Goal: Task Accomplishment & Management: Use online tool/utility

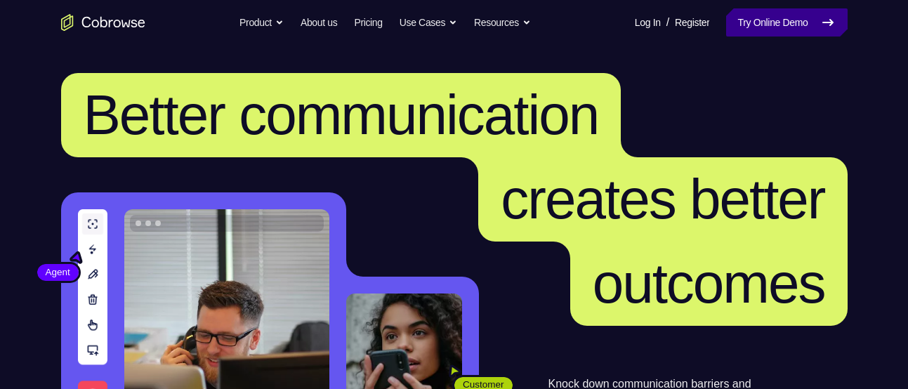
click at [744, 20] on link "Try Online Demo" at bounding box center [786, 22] width 121 height 28
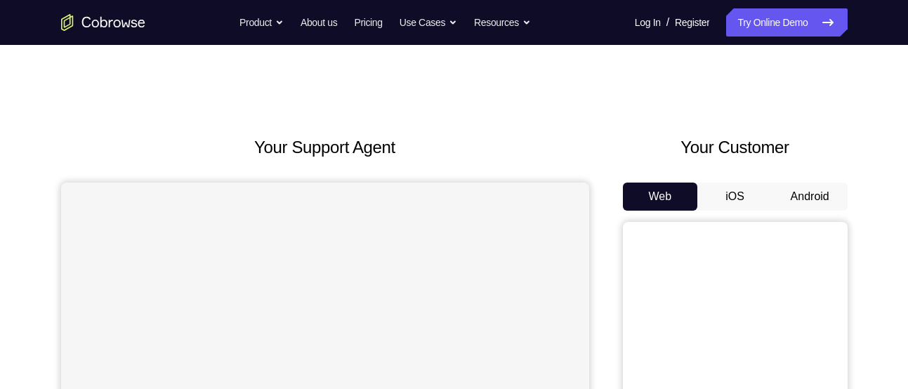
click at [809, 188] on button "Android" at bounding box center [809, 197] width 75 height 28
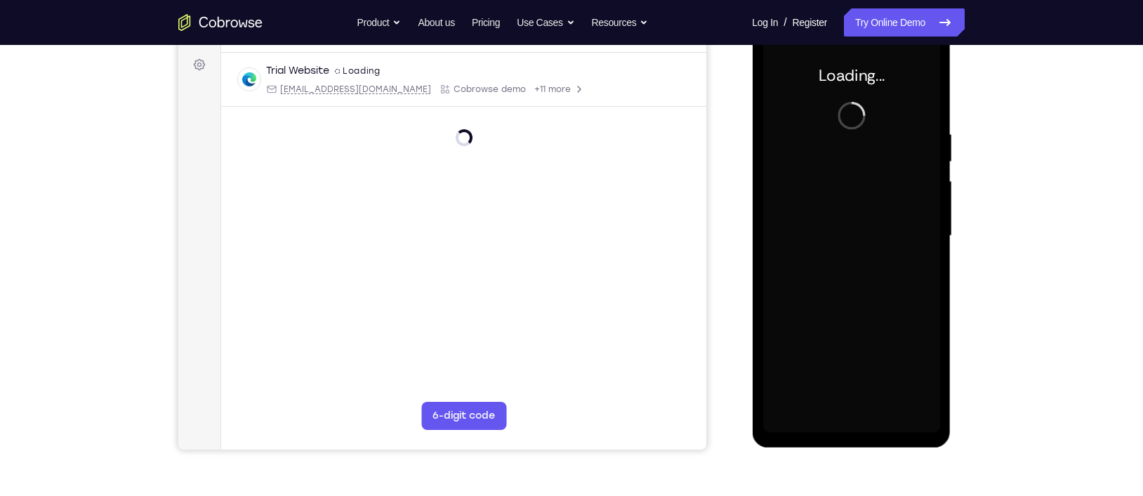
click at [833, 225] on div at bounding box center [851, 235] width 177 height 393
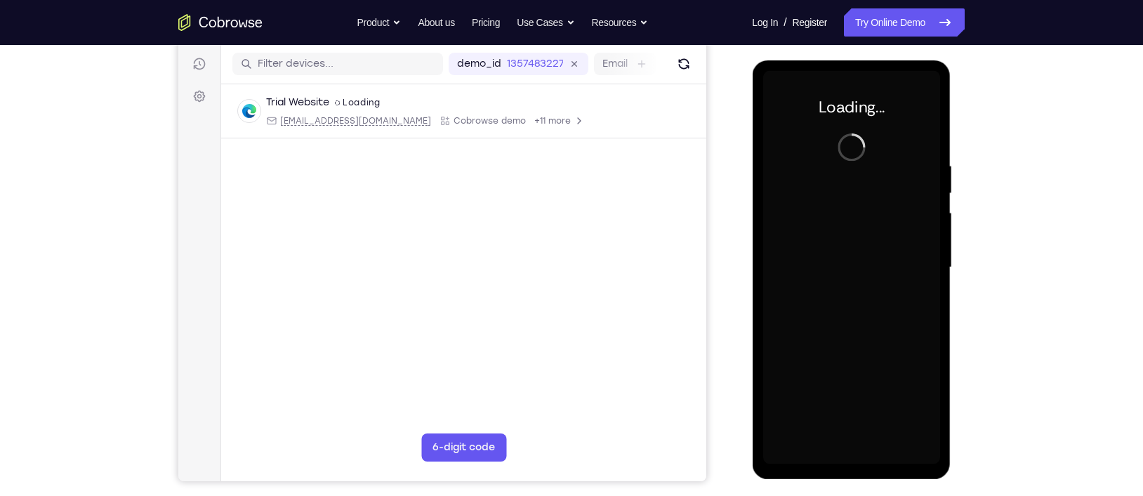
scroll to position [166, 0]
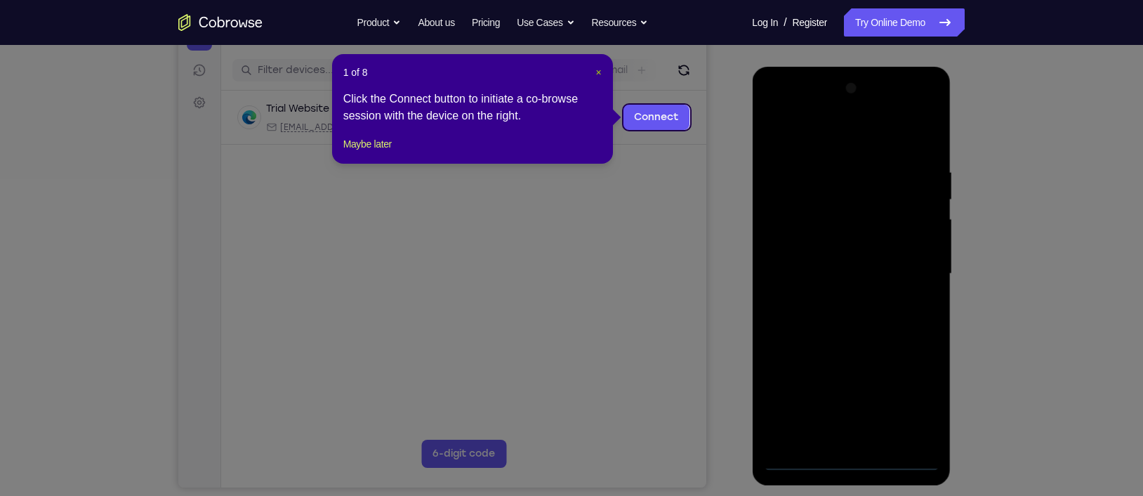
click at [598, 71] on span "×" at bounding box center [598, 72] width 6 height 11
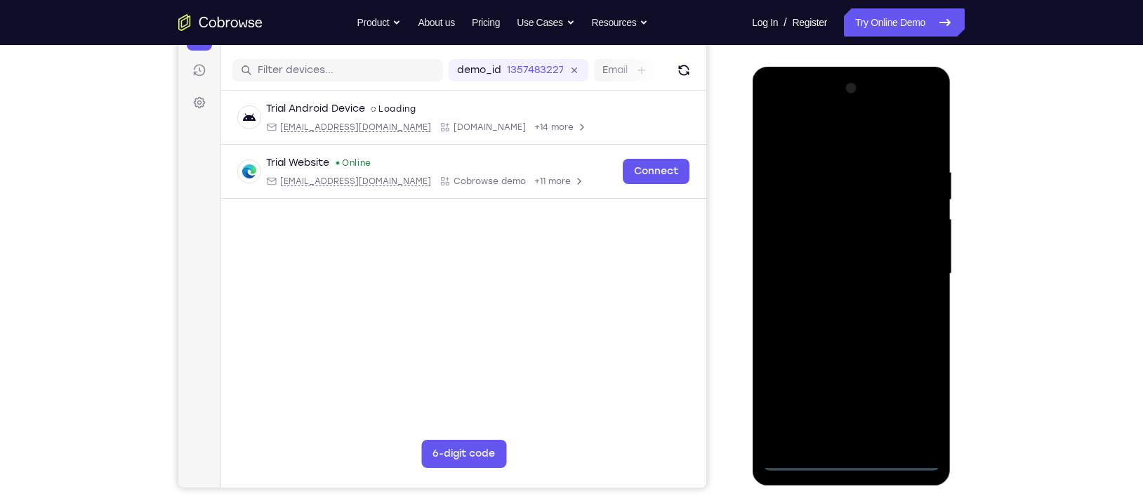
click at [843, 388] on div at bounding box center [851, 273] width 177 height 393
click at [851, 388] on div at bounding box center [851, 273] width 177 height 393
click at [907, 388] on div at bounding box center [851, 273] width 177 height 393
click at [812, 143] on div at bounding box center [851, 273] width 177 height 393
click at [814, 194] on div at bounding box center [851, 273] width 177 height 393
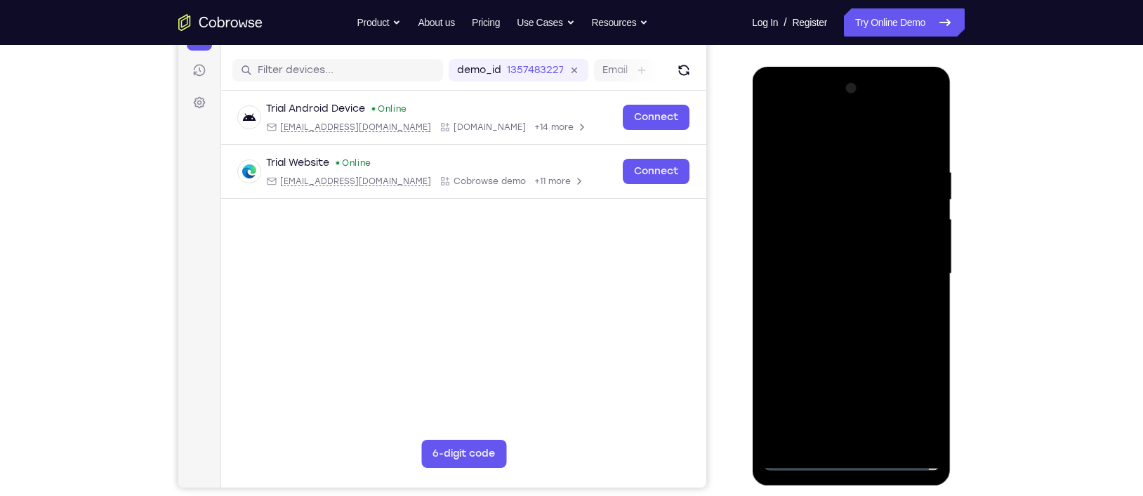
click at [907, 262] on div at bounding box center [851, 273] width 177 height 393
click at [906, 233] on div at bounding box center [851, 273] width 177 height 393
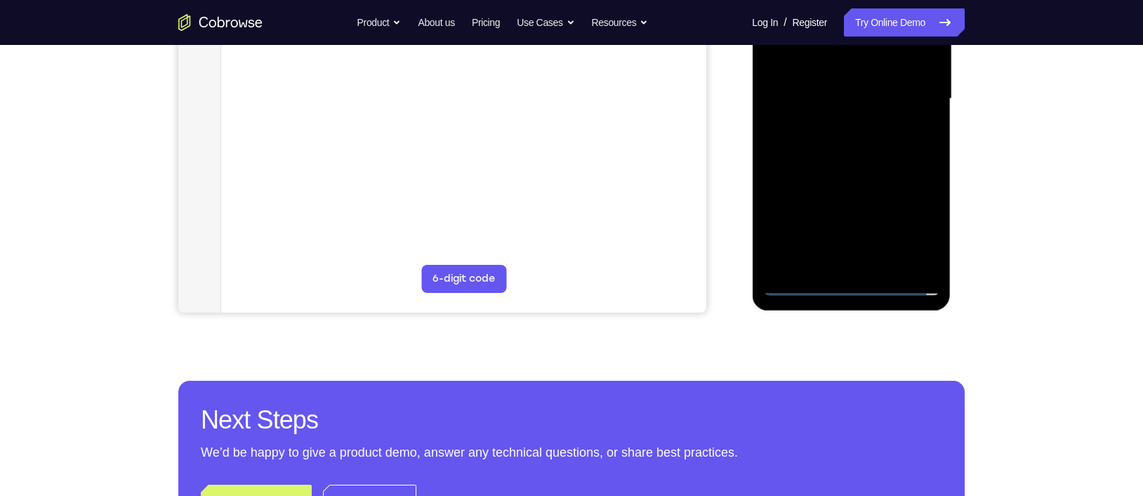
scroll to position [344, 0]
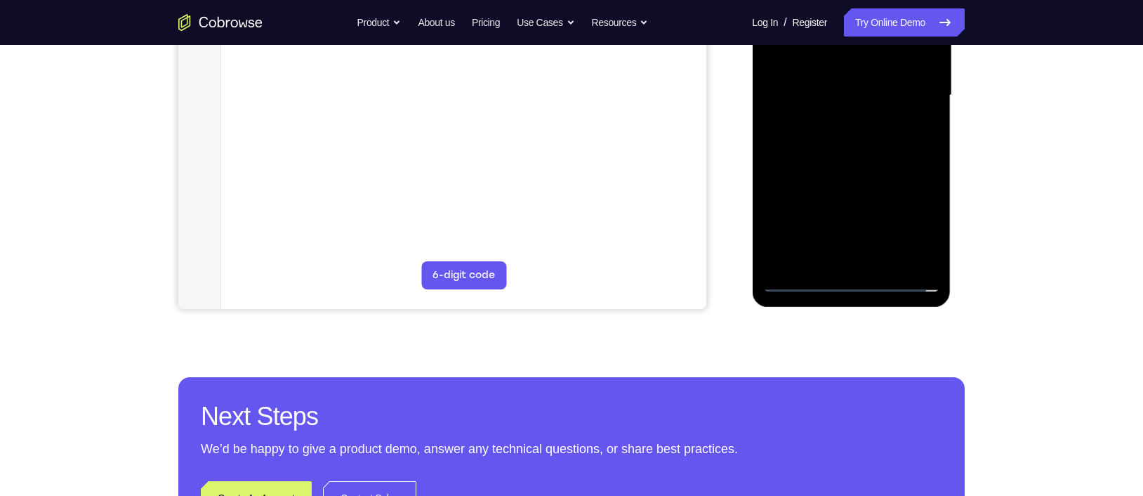
click at [803, 272] on div at bounding box center [851, 95] width 177 height 393
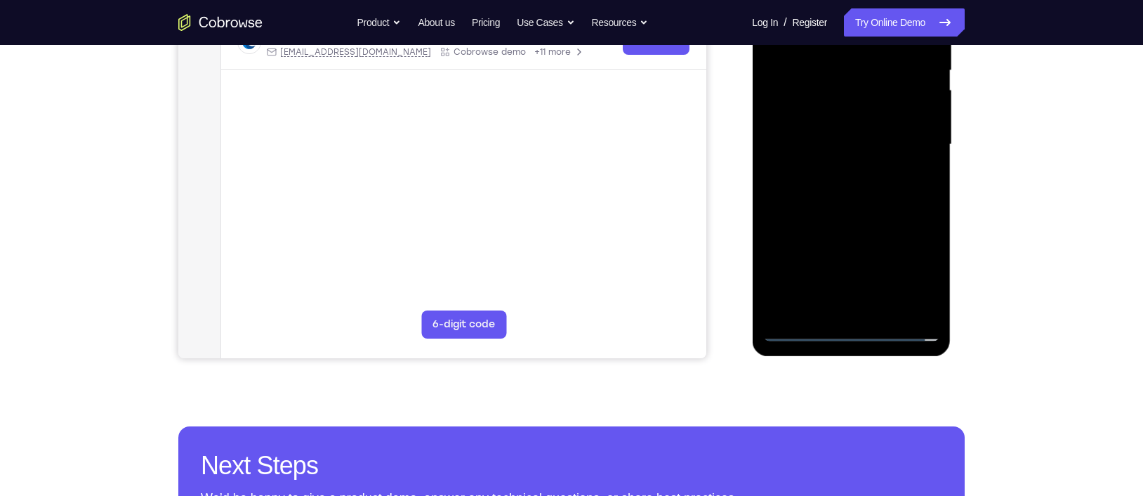
click at [803, 330] on div at bounding box center [851, 144] width 177 height 393
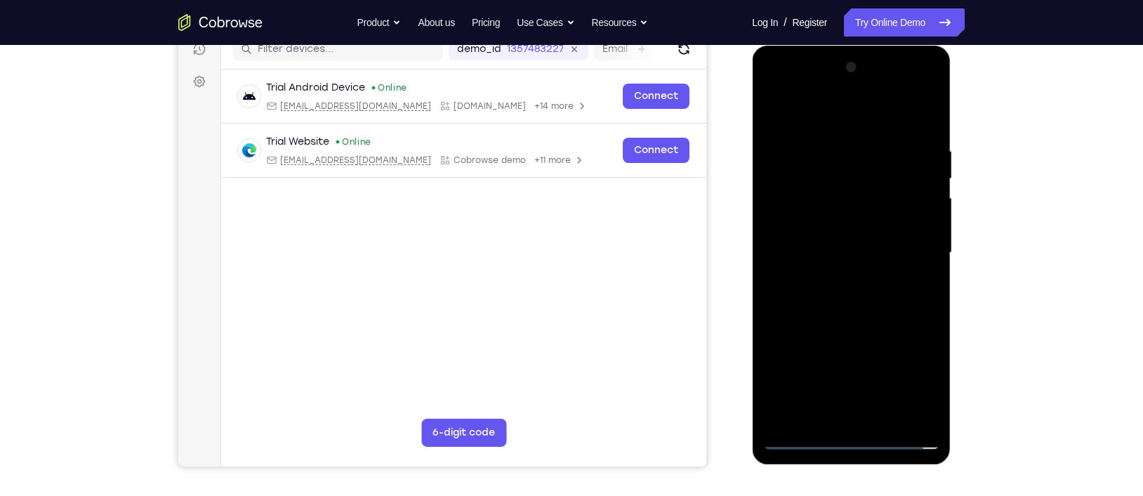
scroll to position [222, 0]
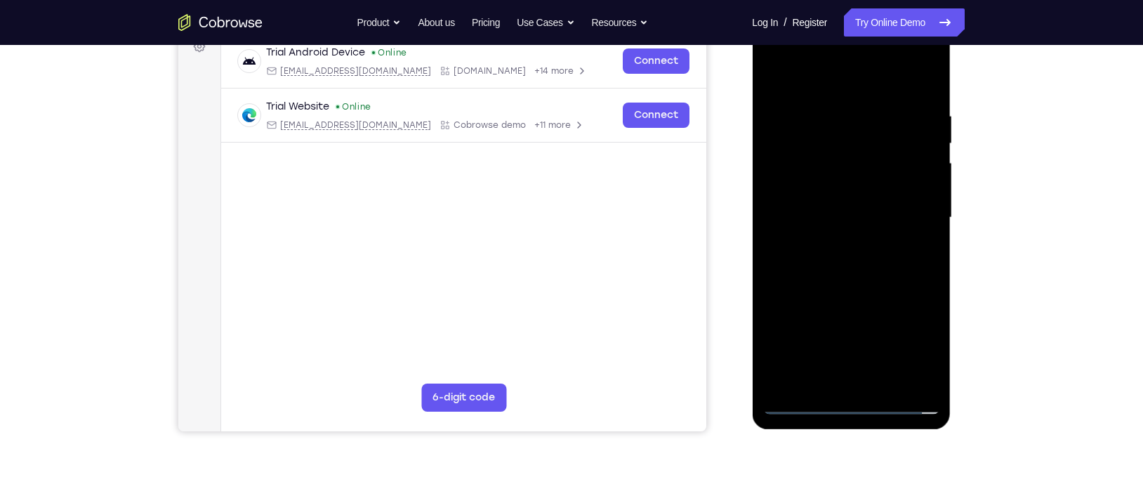
click at [806, 388] on div at bounding box center [851, 217] width 177 height 393
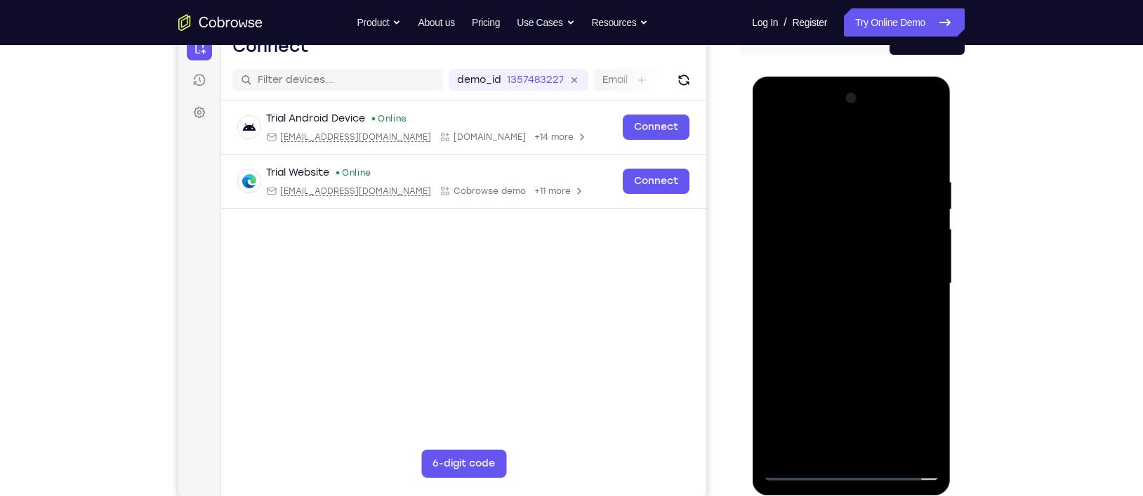
scroll to position [242, 0]
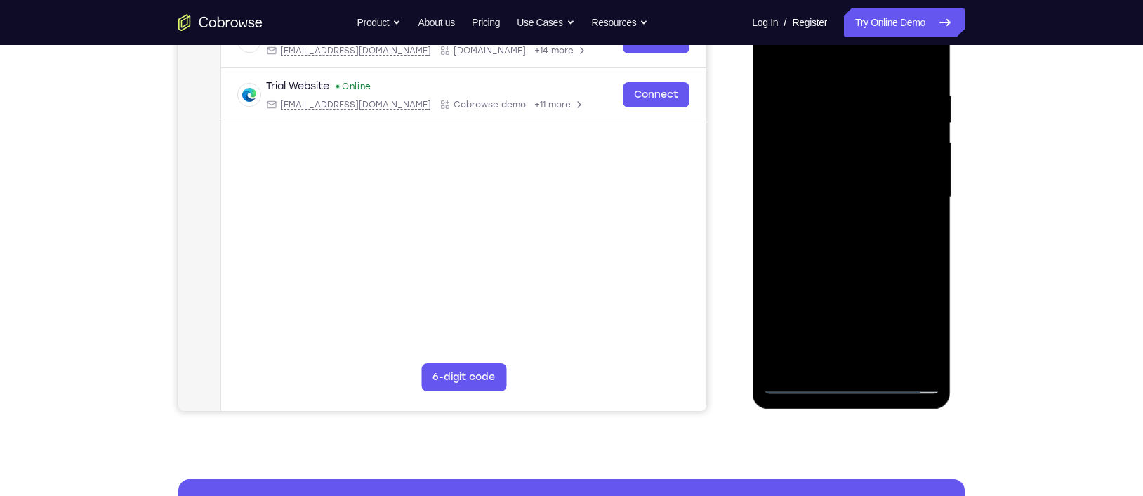
click at [850, 383] on div at bounding box center [851, 197] width 177 height 393
click at [907, 329] on div at bounding box center [851, 197] width 177 height 393
click at [907, 237] on div at bounding box center [851, 197] width 177 height 393
click at [907, 193] on div at bounding box center [851, 197] width 177 height 393
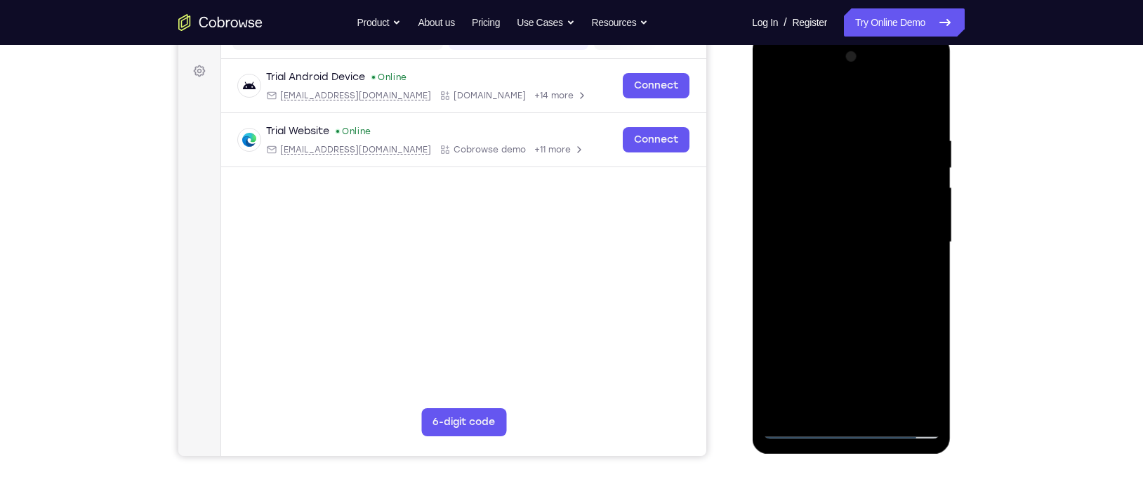
click at [835, 266] on div at bounding box center [851, 242] width 177 height 393
click at [829, 232] on div at bounding box center [851, 242] width 177 height 393
click at [819, 214] on div at bounding box center [851, 242] width 177 height 393
click at [809, 239] on div at bounding box center [851, 242] width 177 height 393
click at [814, 289] on div at bounding box center [851, 242] width 177 height 393
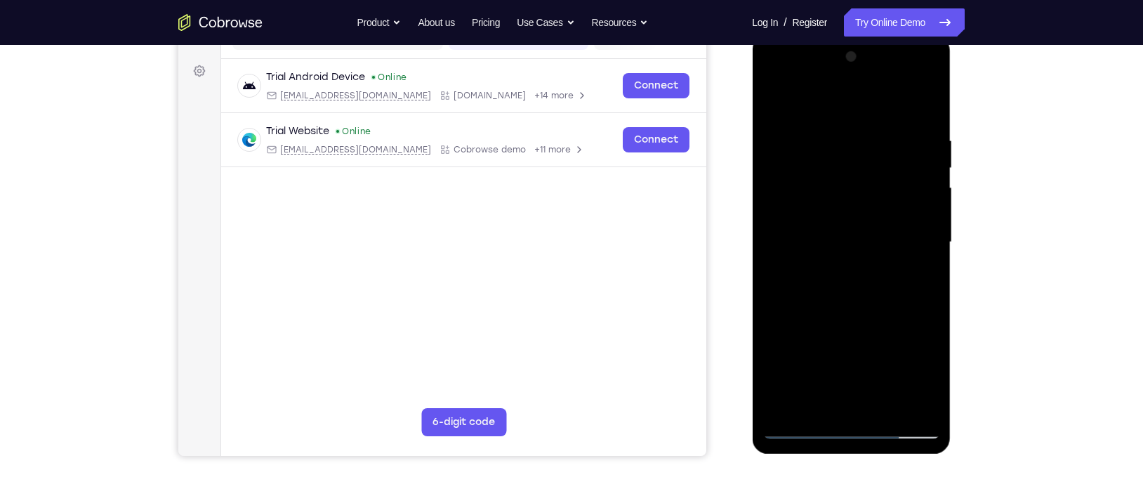
click at [907, 119] on div at bounding box center [851, 242] width 177 height 393
drag, startPoint x: 850, startPoint y: 114, endPoint x: 837, endPoint y: 79, distance: 36.9
click at [837, 79] on div at bounding box center [851, 242] width 177 height 393
click at [772, 373] on div at bounding box center [851, 242] width 177 height 393
click at [907, 277] on div at bounding box center [851, 242] width 177 height 393
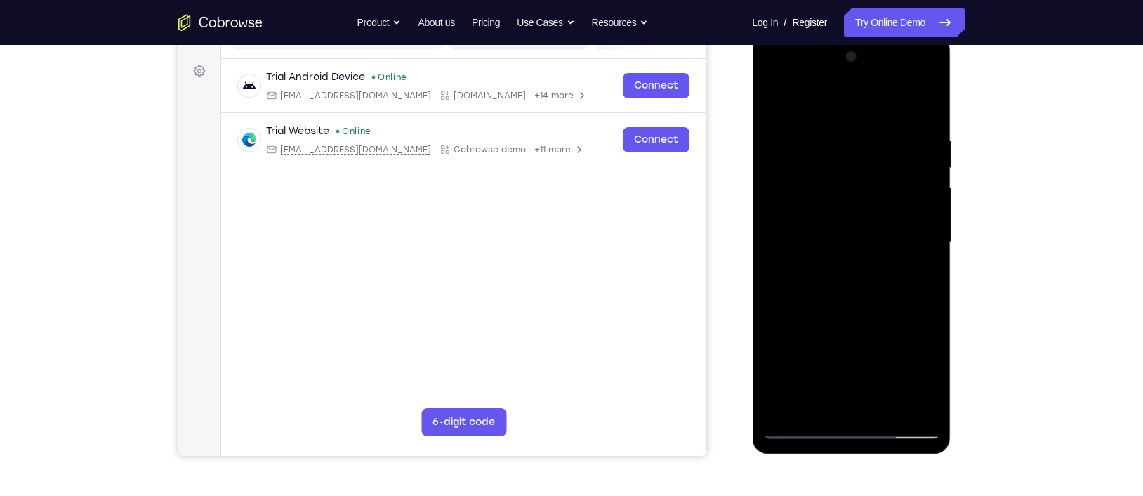
click at [907, 277] on div at bounding box center [851, 242] width 177 height 393
click at [829, 138] on div at bounding box center [851, 242] width 177 height 393
click at [907, 388] on div at bounding box center [851, 242] width 177 height 393
click at [907, 307] on div at bounding box center [851, 242] width 177 height 393
click at [907, 388] on div at bounding box center [851, 242] width 177 height 393
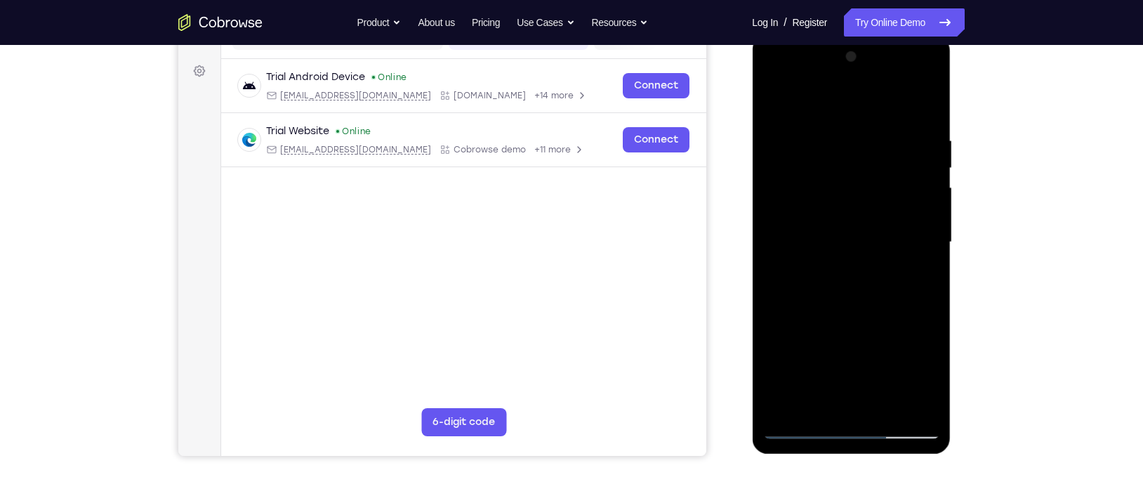
click at [907, 296] on div at bounding box center [851, 242] width 177 height 393
click at [907, 388] on div at bounding box center [851, 242] width 177 height 393
click at [907, 284] on div at bounding box center [851, 242] width 177 height 393
click at [907, 388] on div at bounding box center [851, 242] width 177 height 393
click at [907, 298] on div at bounding box center [851, 242] width 177 height 393
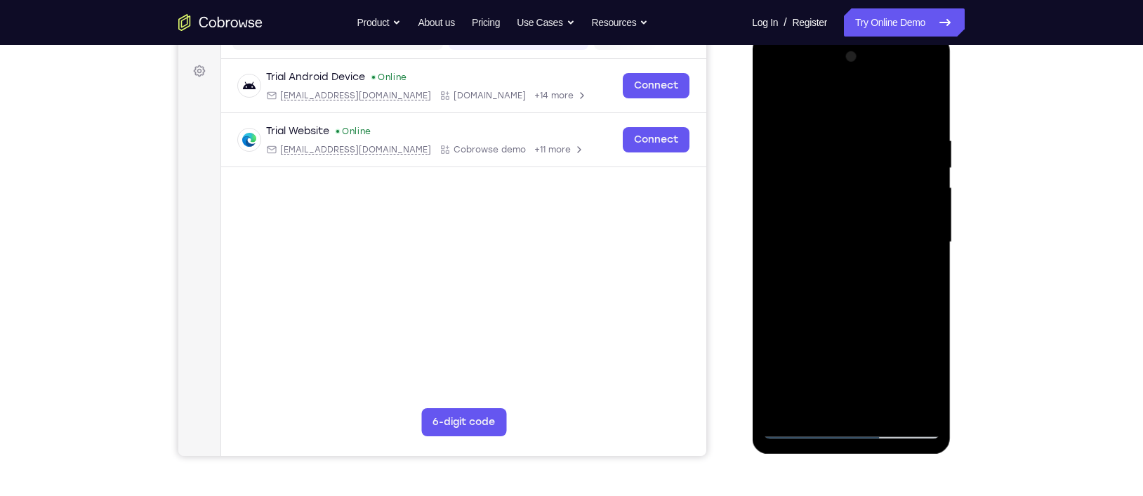
click at [907, 388] on div at bounding box center [851, 242] width 177 height 393
click at [907, 301] on div at bounding box center [851, 242] width 177 height 393
click at [906, 388] on div at bounding box center [851, 242] width 177 height 393
click at [842, 388] on div at bounding box center [851, 242] width 177 height 393
click at [907, 388] on div at bounding box center [851, 242] width 177 height 393
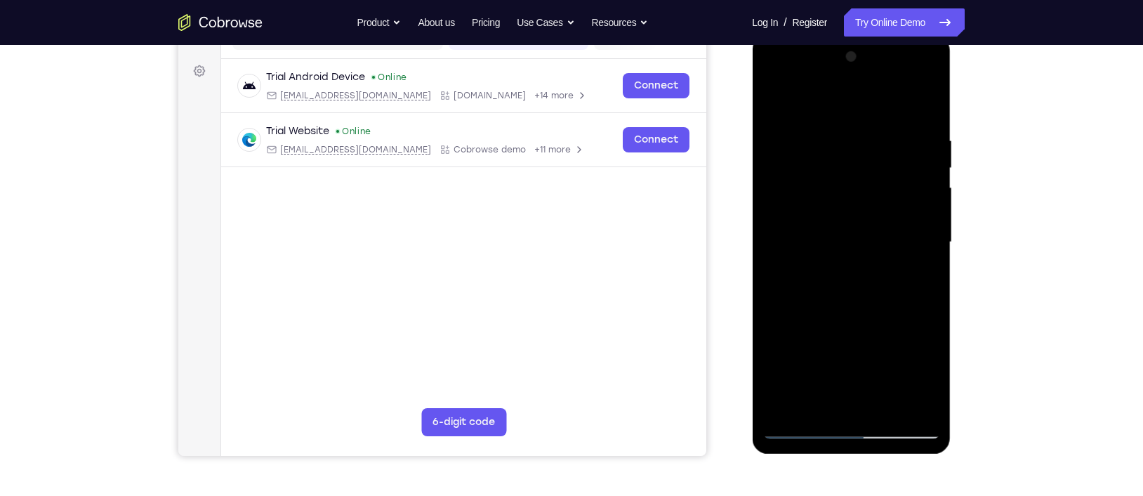
click at [866, 192] on div at bounding box center [851, 242] width 177 height 393
click at [878, 388] on div at bounding box center [851, 242] width 177 height 393
click at [907, 388] on div at bounding box center [851, 242] width 177 height 393
click at [907, 293] on div at bounding box center [851, 242] width 177 height 393
click at [906, 388] on div at bounding box center [851, 242] width 177 height 393
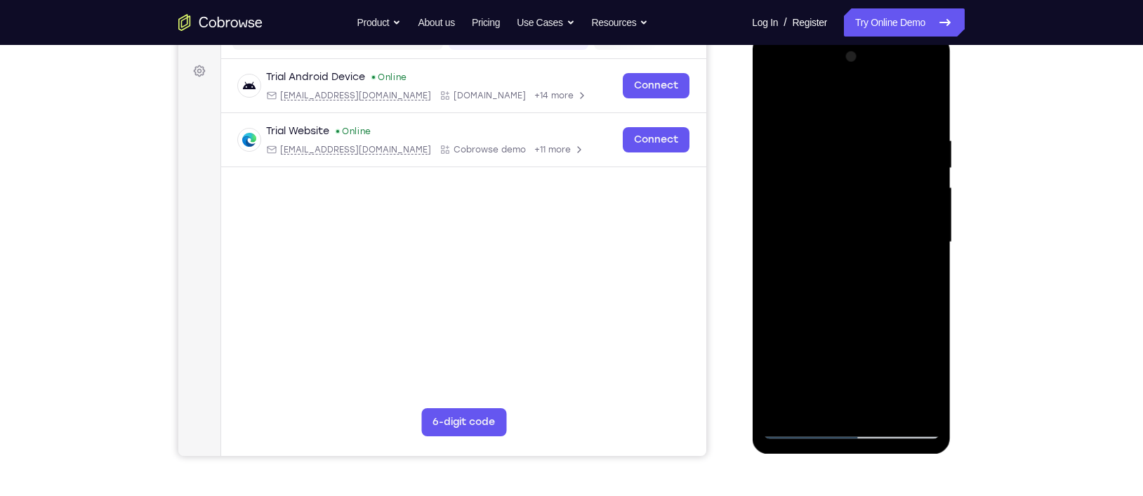
click at [907, 272] on div at bounding box center [851, 242] width 177 height 393
click at [906, 388] on div at bounding box center [851, 242] width 177 height 393
click at [907, 317] on div at bounding box center [851, 242] width 177 height 393
click at [907, 388] on div at bounding box center [851, 242] width 177 height 393
click at [907, 309] on div at bounding box center [851, 242] width 177 height 393
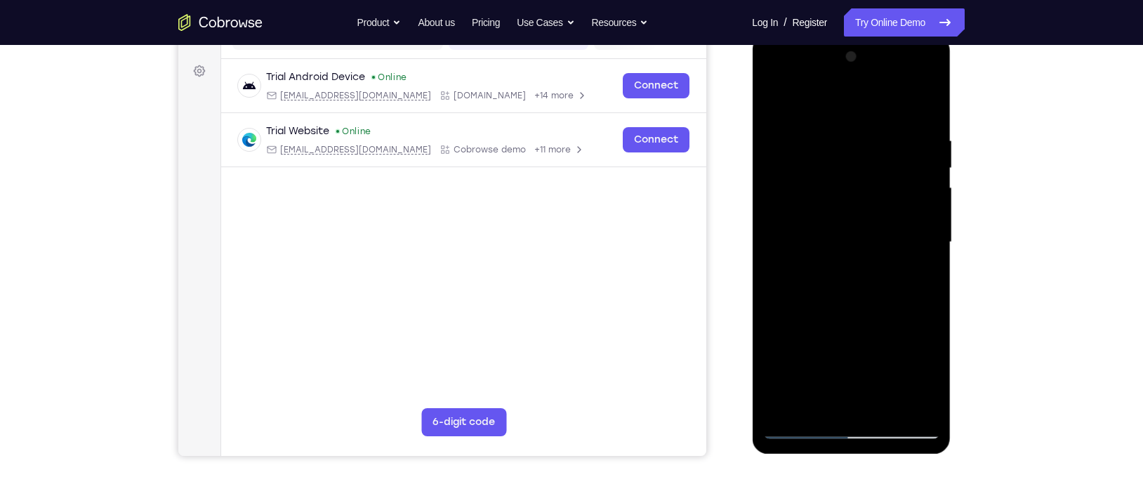
click at [907, 185] on div at bounding box center [851, 242] width 177 height 393
click at [907, 106] on div at bounding box center [851, 242] width 177 height 393
drag, startPoint x: 873, startPoint y: 147, endPoint x: 887, endPoint y: 277, distance: 129.9
click at [887, 277] on div at bounding box center [851, 242] width 177 height 393
click at [829, 134] on div at bounding box center [851, 242] width 177 height 393
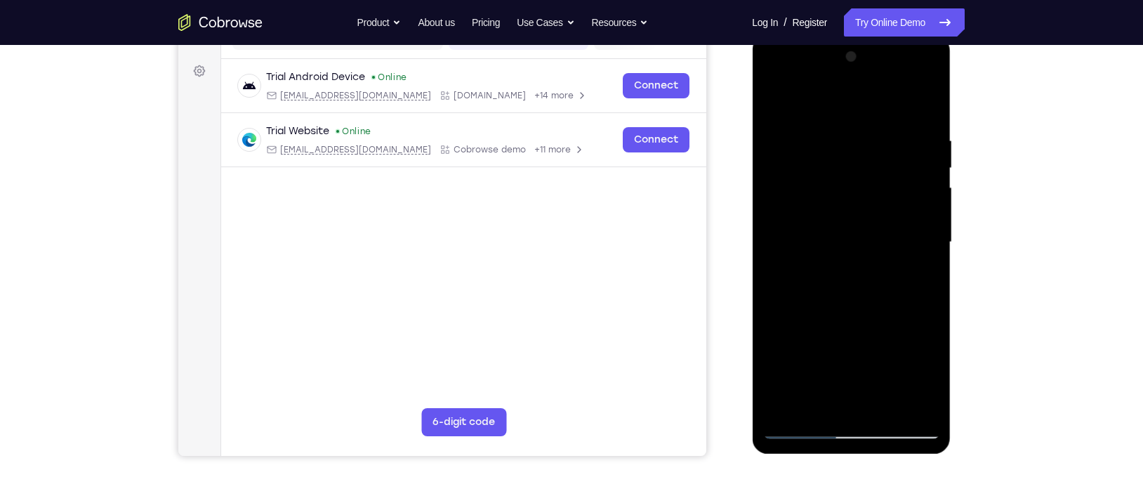
click at [907, 197] on div at bounding box center [851, 242] width 177 height 393
click at [907, 182] on div at bounding box center [851, 242] width 177 height 393
click at [907, 104] on div at bounding box center [851, 242] width 177 height 393
click at [888, 388] on div at bounding box center [851, 242] width 177 height 393
click at [850, 317] on div at bounding box center [851, 242] width 177 height 393
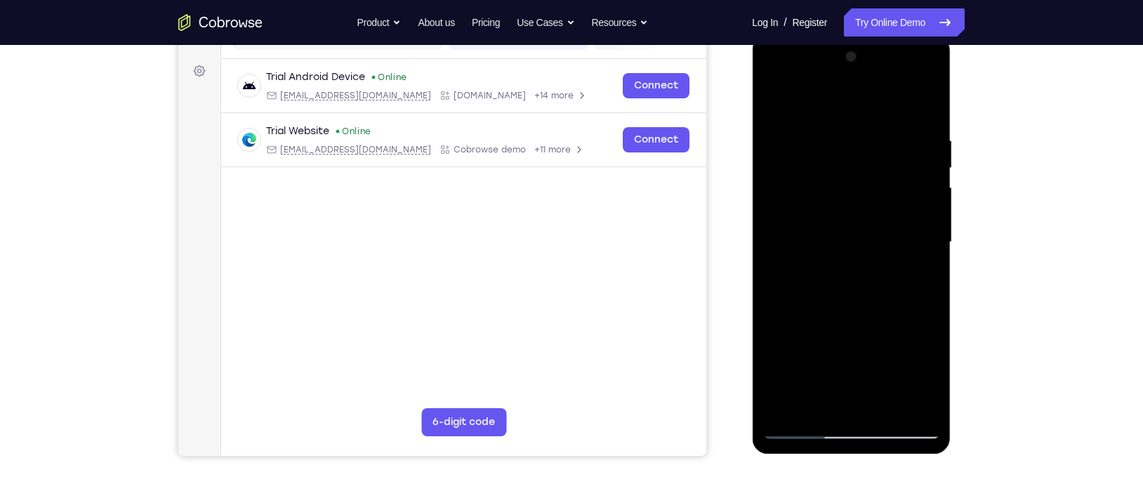
click at [829, 222] on div at bounding box center [851, 242] width 177 height 393
click at [774, 100] on div at bounding box center [851, 242] width 177 height 393
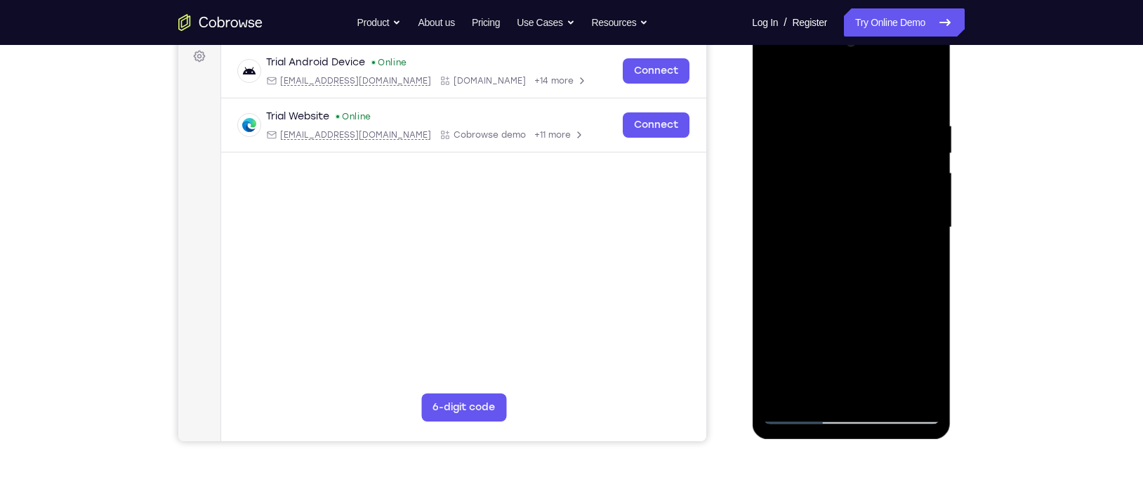
scroll to position [214, 0]
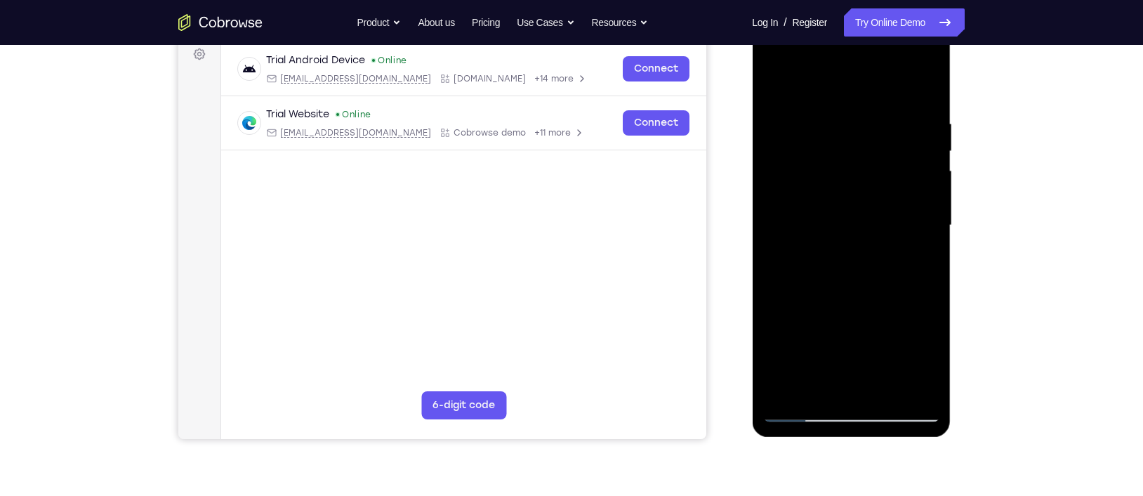
click at [777, 86] on div at bounding box center [851, 225] width 177 height 393
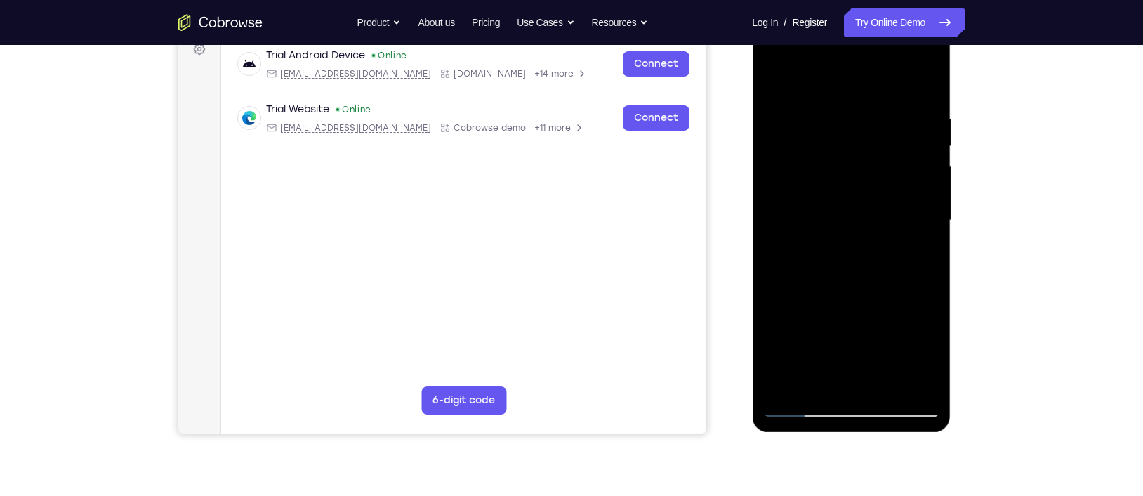
scroll to position [220, 0]
click at [907, 76] on div at bounding box center [851, 219] width 177 height 393
click at [784, 383] on div at bounding box center [851, 219] width 177 height 393
click at [840, 110] on div at bounding box center [851, 219] width 177 height 393
click at [904, 378] on div at bounding box center [851, 219] width 177 height 393
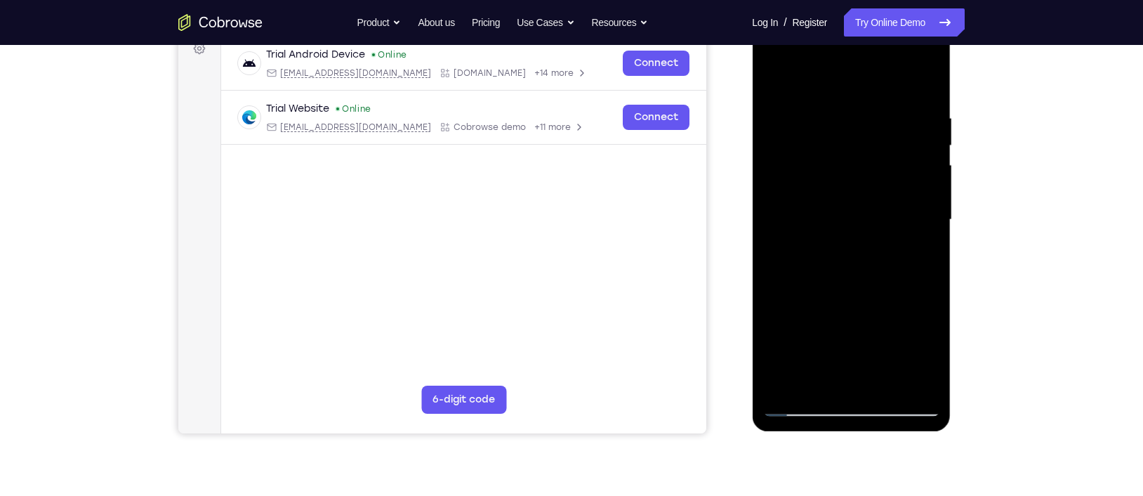
click at [907, 290] on div at bounding box center [851, 219] width 177 height 393
click at [907, 257] on div at bounding box center [851, 219] width 177 height 393
click at [906, 381] on div at bounding box center [851, 219] width 177 height 393
click at [786, 308] on div at bounding box center [851, 219] width 177 height 393
click at [907, 378] on div at bounding box center [851, 219] width 177 height 393
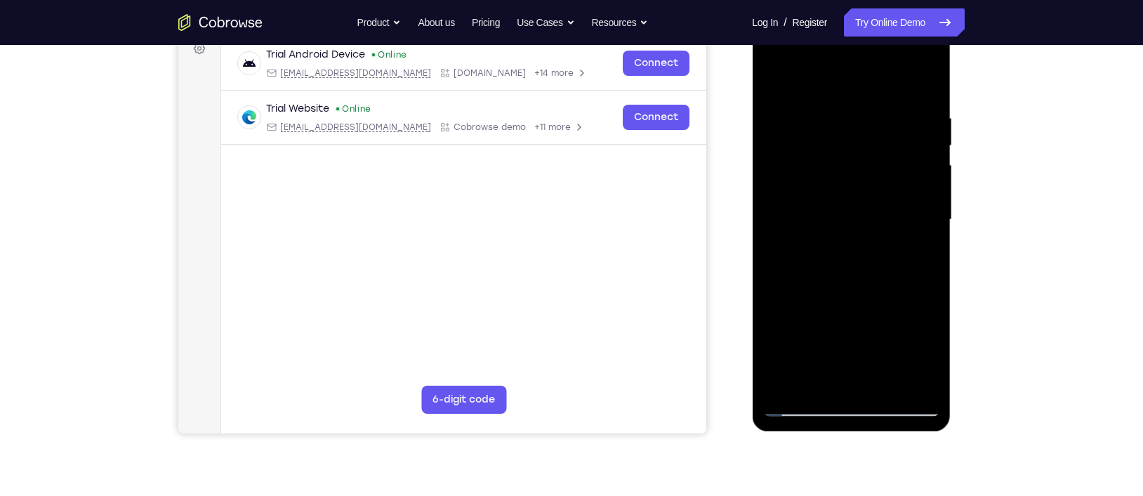
click at [849, 378] on div at bounding box center [851, 219] width 177 height 393
click at [837, 226] on div at bounding box center [851, 219] width 177 height 393
click at [879, 380] on div at bounding box center [851, 219] width 177 height 393
click at [907, 381] on div at bounding box center [851, 219] width 177 height 393
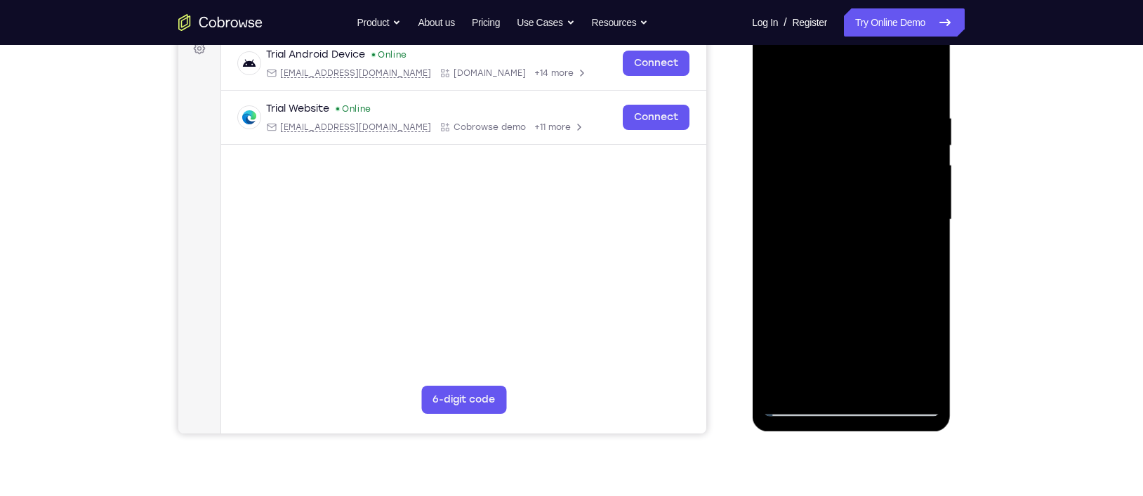
click at [907, 79] on div at bounding box center [851, 219] width 177 height 393
click at [907, 81] on div at bounding box center [851, 219] width 177 height 393
drag, startPoint x: 870, startPoint y: 103, endPoint x: 871, endPoint y: 304, distance: 201.5
click at [871, 304] on div at bounding box center [851, 219] width 177 height 393
drag, startPoint x: 844, startPoint y: 141, endPoint x: 844, endPoint y: 284, distance: 143.2
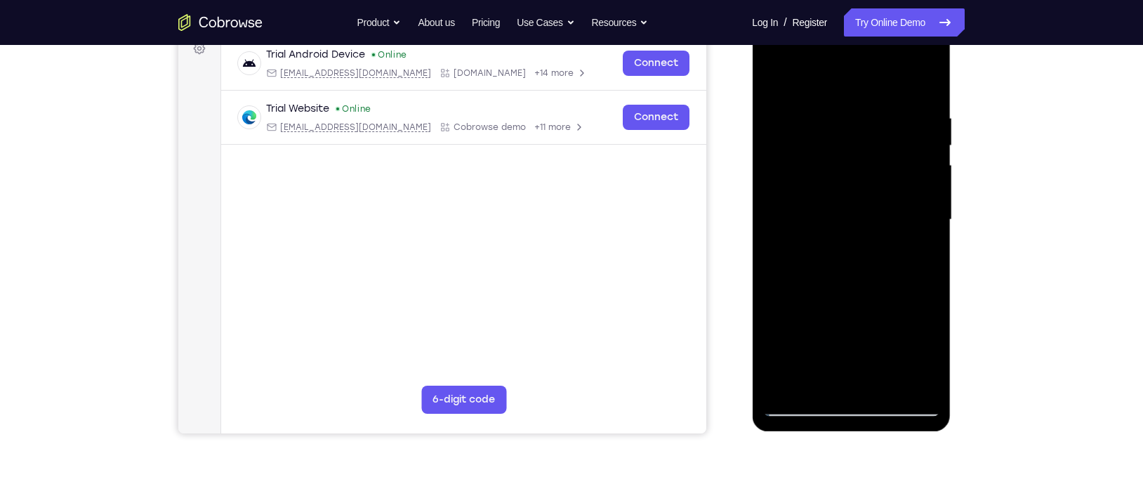
click at [844, 284] on div at bounding box center [851, 219] width 177 height 393
click at [836, 112] on div at bounding box center [851, 219] width 177 height 393
click at [907, 148] on div at bounding box center [851, 219] width 177 height 393
click at [907, 82] on div at bounding box center [851, 219] width 177 height 393
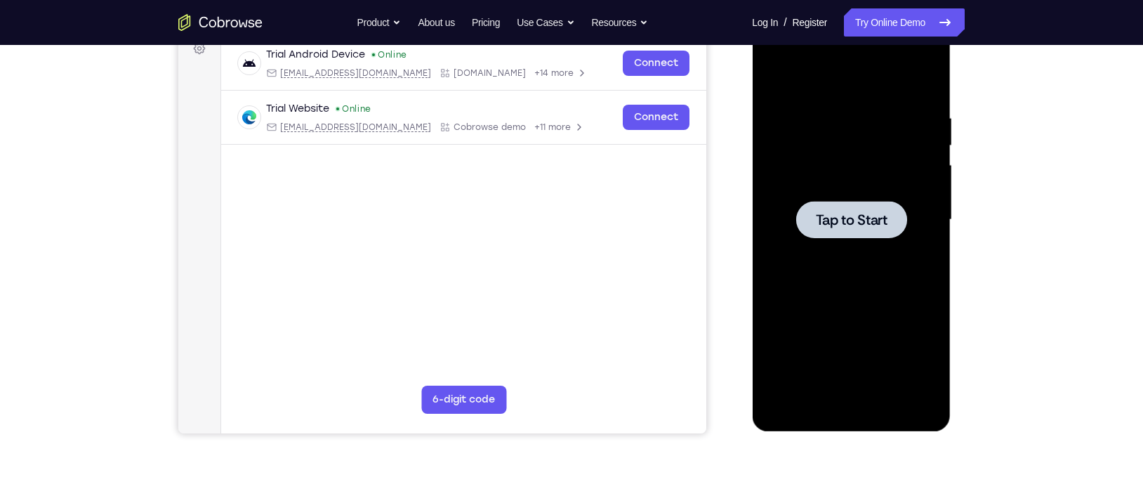
scroll to position [0, 0]
